Goal: Browse casually: Explore the website without a specific task or goal

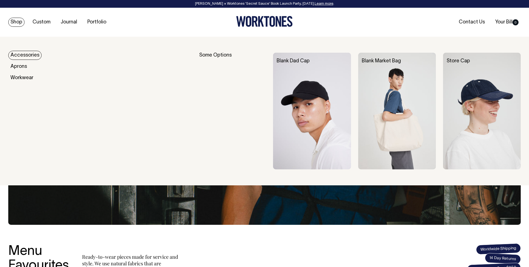
click at [298, 71] on img at bounding box center [312, 111] width 78 height 116
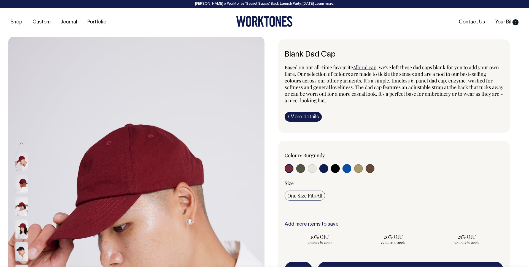
click at [311, 170] on input "radio" at bounding box center [312, 168] width 9 height 9
radio input "true"
select select "Natural"
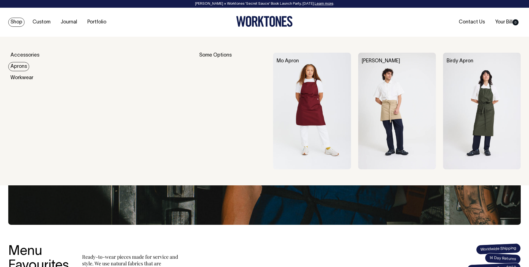
click at [19, 64] on link "Aprons" at bounding box center [18, 66] width 21 height 9
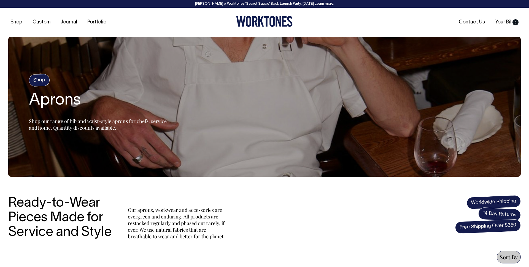
click at [58, 44] on section "Shop Aprons Shop our range of bib and waist-style aprons for chefs, service and…" at bounding box center [264, 107] width 512 height 140
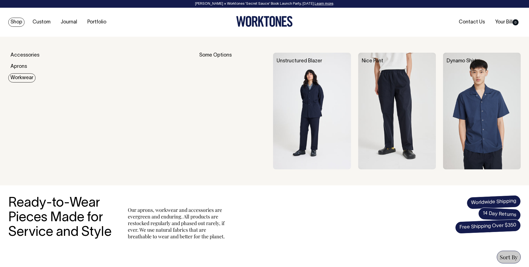
click at [23, 75] on link "Workwear" at bounding box center [21, 77] width 27 height 9
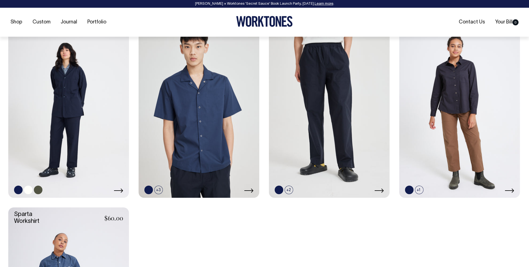
click at [82, 110] on link at bounding box center [68, 107] width 121 height 181
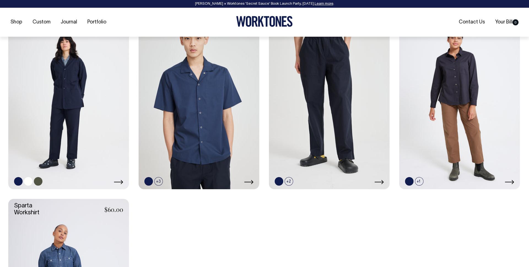
scroll to position [266, 0]
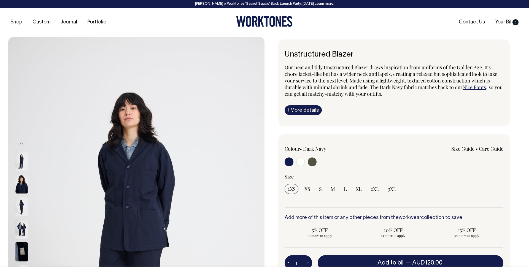
click at [315, 162] on input "radio" at bounding box center [312, 161] width 9 height 9
radio input "true"
select select "Olive"
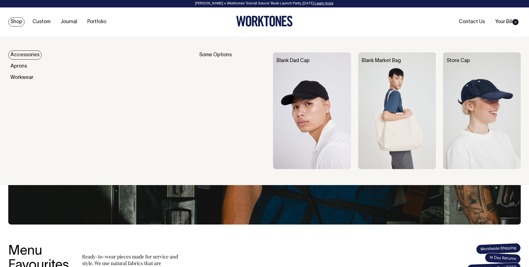
click at [19, 55] on link "Accessories" at bounding box center [24, 54] width 33 height 9
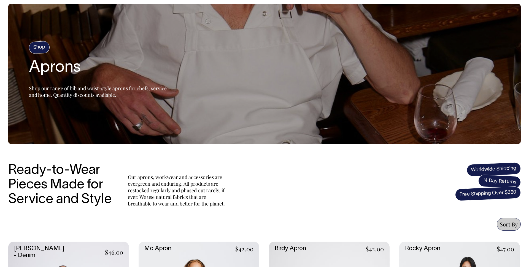
scroll to position [33, 0]
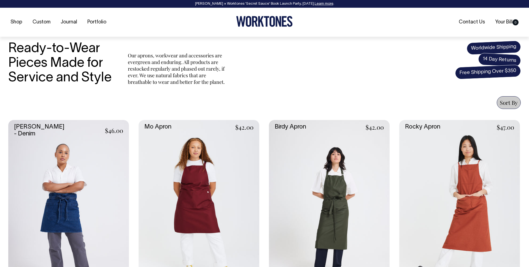
scroll to position [155, 0]
click at [205, 158] on link at bounding box center [199, 210] width 121 height 181
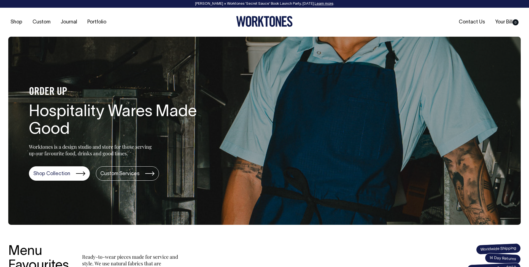
click at [100, 25] on link "Portfolio" at bounding box center [96, 22] width 23 height 9
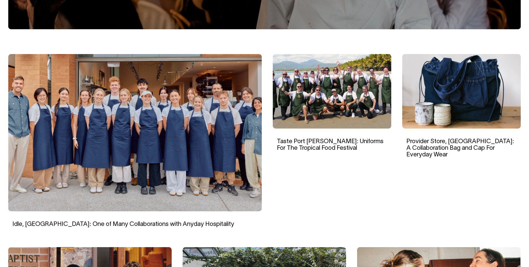
scroll to position [147, 0]
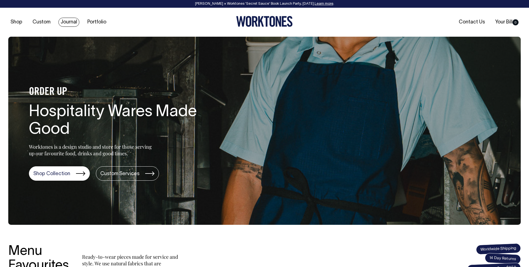
click at [63, 23] on link "Journal" at bounding box center [68, 22] width 21 height 9
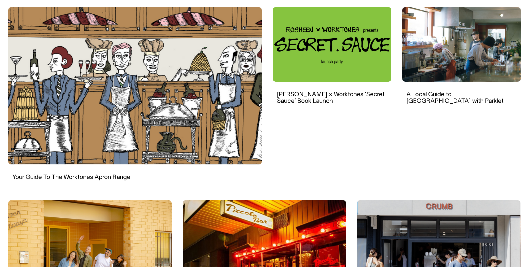
scroll to position [194, 0]
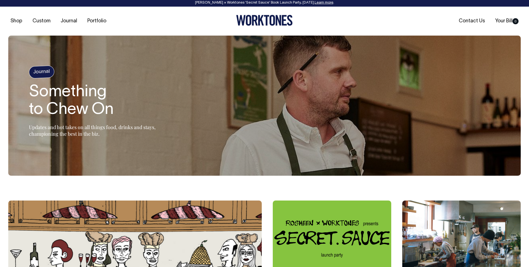
click at [102, 13] on div "Shop Custom Journal Portfolio Contact Us Your Bill 0" at bounding box center [264, 21] width 529 height 29
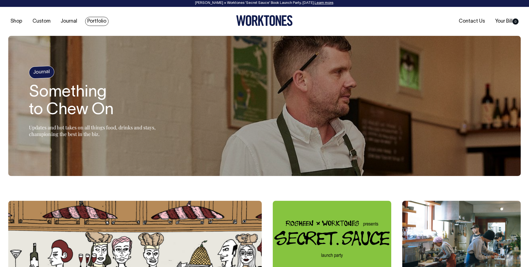
scroll to position [0, 0]
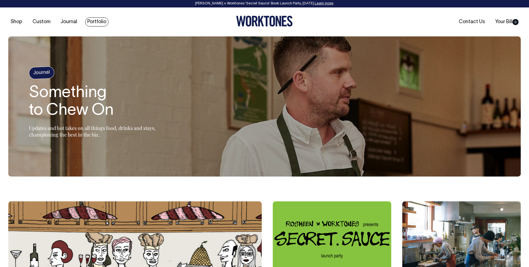
click at [101, 21] on link "Portfolio" at bounding box center [96, 21] width 23 height 9
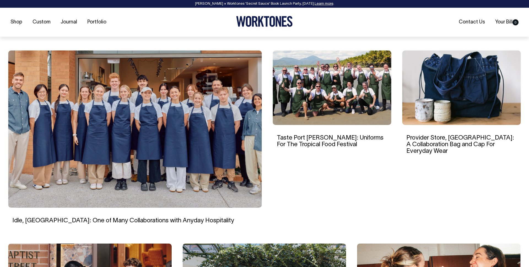
scroll to position [151, 0]
